Goal: Use online tool/utility: Use online tool/utility

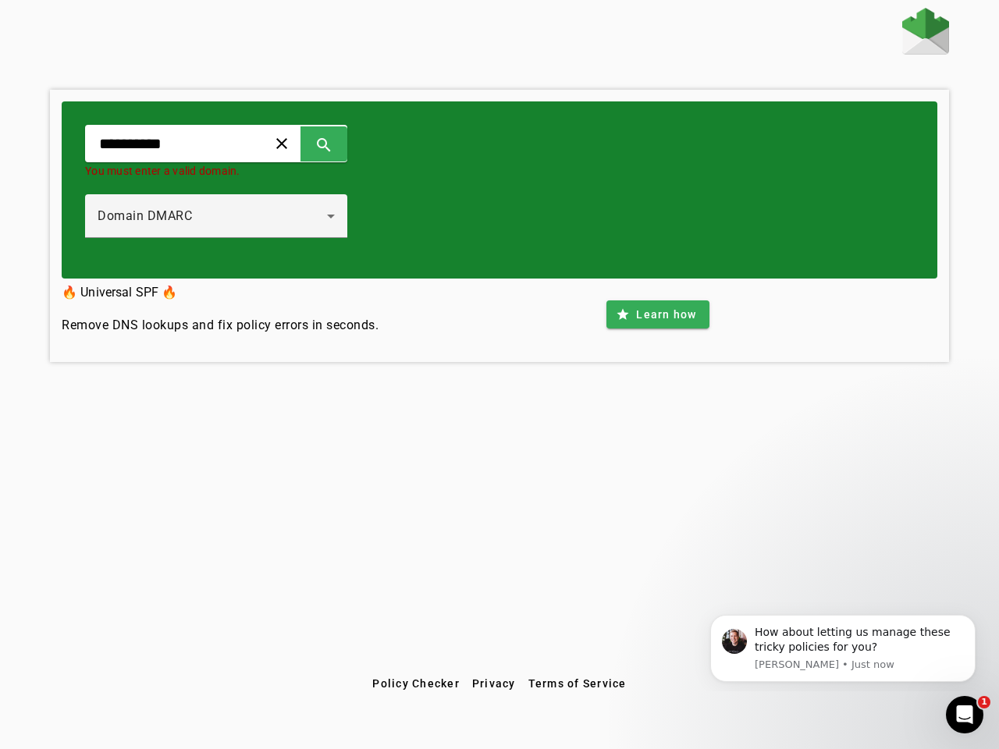
click at [300, 144] on span at bounding box center [281, 143] width 37 height 37
click at [343, 144] on span at bounding box center [323, 143] width 37 height 37
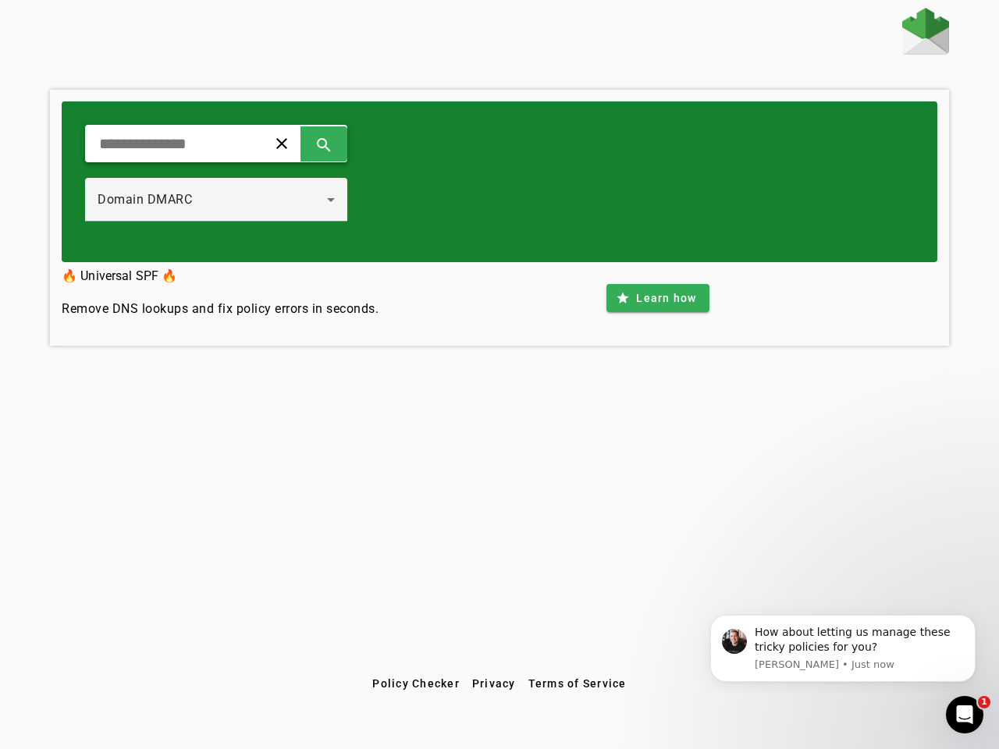
click at [233, 216] on div "Domain DMARC" at bounding box center [216, 200] width 237 height 44
click at [657, 315] on span at bounding box center [657, 297] width 102 height 37
click at [415, 684] on span "Policy Checker" at bounding box center [415, 683] width 87 height 12
click at [494, 684] on span "Privacy" at bounding box center [494, 683] width 44 height 12
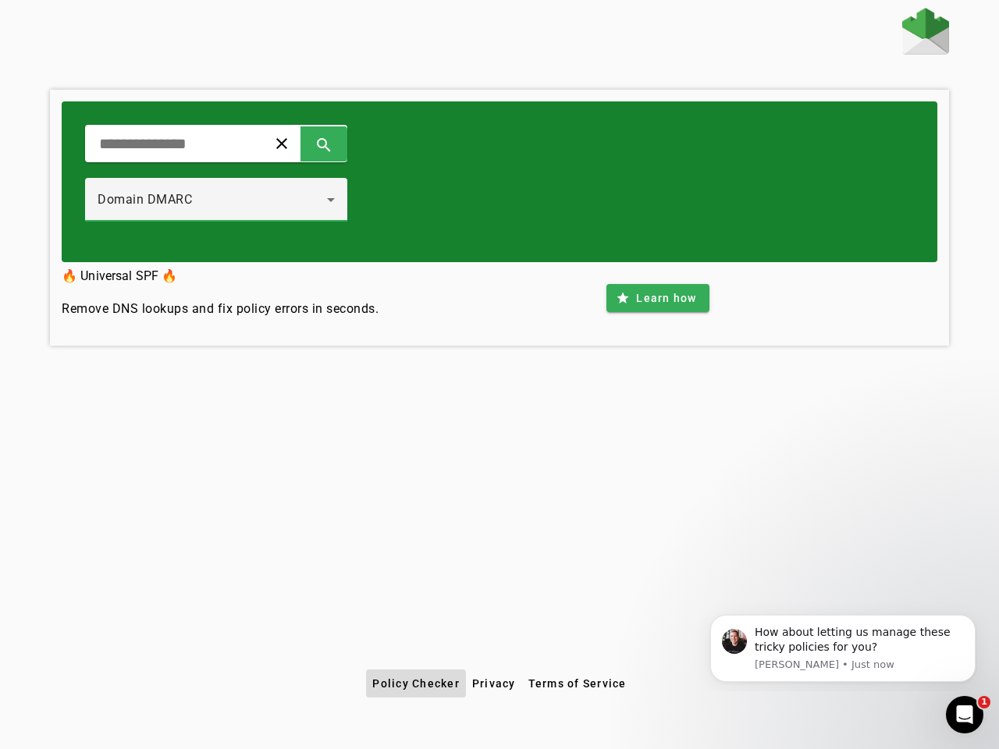
click at [577, 684] on span "Terms of Service" at bounding box center [577, 683] width 98 height 12
click at [843, 649] on div "How about letting us manage these tricky policies for you?" at bounding box center [859, 640] width 209 height 30
click at [979, 619] on div "clear search Domain DMARC 🔥 Universal SPF 🔥 Remove DNS lookups and fix policy e…" at bounding box center [499, 339] width 999 height 662
